Goal: Information Seeking & Learning: Learn about a topic

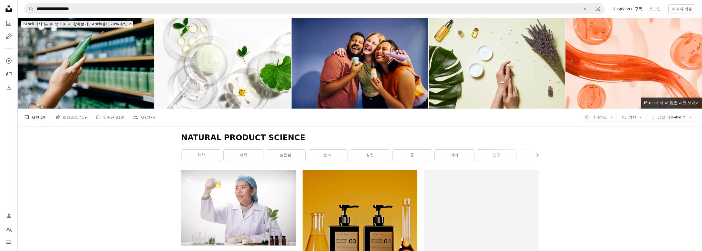
scroll to position [1296, 0]
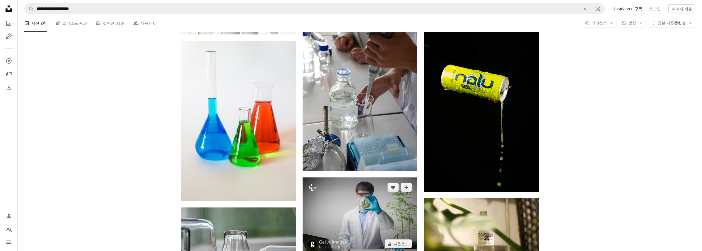
click at [370, 178] on img at bounding box center [360, 216] width 115 height 76
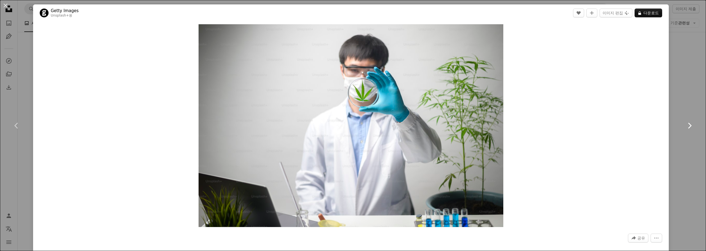
click at [697, 108] on link "Chevron right" at bounding box center [689, 125] width 33 height 53
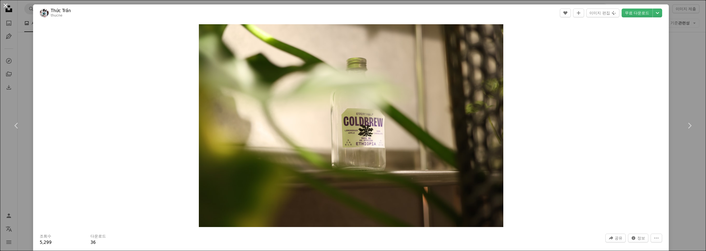
click at [5, 5] on button "An X shape" at bounding box center [5, 5] width 7 height 7
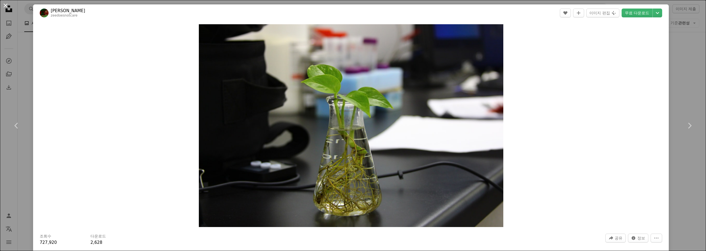
click at [7, 8] on button "An X shape" at bounding box center [5, 5] width 7 height 7
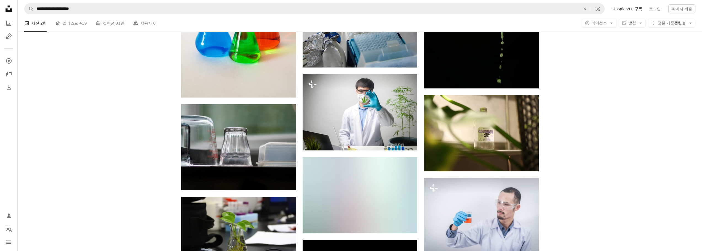
scroll to position [1406, 0]
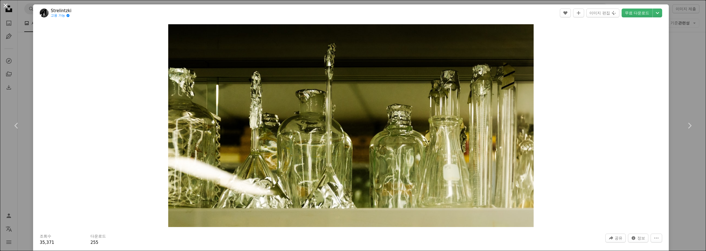
click at [6, 7] on button "An X shape" at bounding box center [5, 5] width 7 height 7
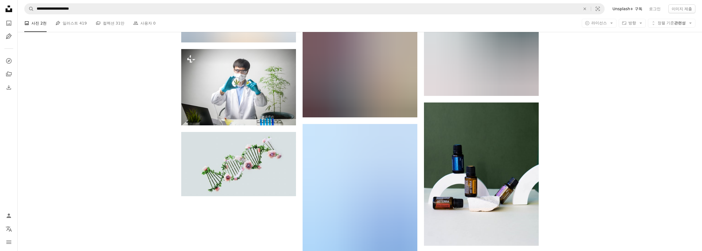
scroll to position [2206, 0]
